Goal: Communication & Community: Answer question/provide support

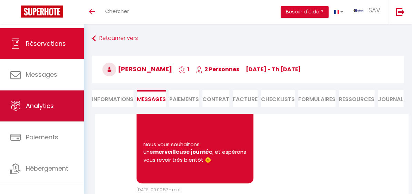
scroll to position [5580, 0]
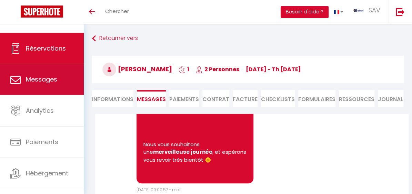
click at [52, 83] on span "Messages" at bounding box center [41, 79] width 31 height 9
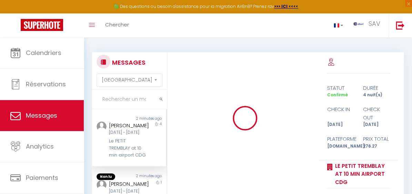
click at [136, 103] on input "text" at bounding box center [129, 99] width 75 height 19
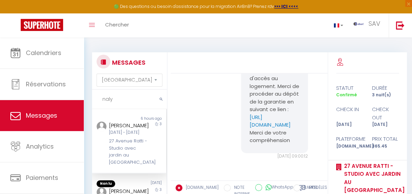
type input "naly"
click at [141, 130] on div "[PERSON_NAME]" at bounding box center [128, 126] width 39 height 8
drag, startPoint x: 247, startPoint y: 109, endPoint x: 270, endPoint y: 123, distance: 27.4
click at [270, 123] on div "Bonjour, Nous n'avons à ce jour pas [MEDICAL_DATA] reçu votre caution, obligato…" at bounding box center [274, 78] width 67 height 149
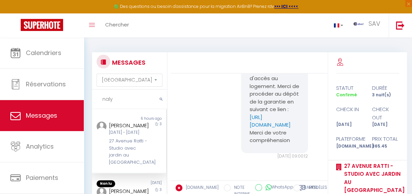
copy link "[URL][DOMAIN_NAME]"
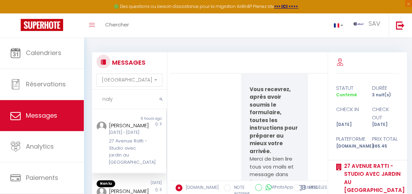
scroll to position [125, 0]
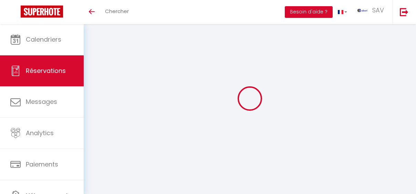
select select "not_cancelled"
